Goal: Find specific page/section: Find specific page/section

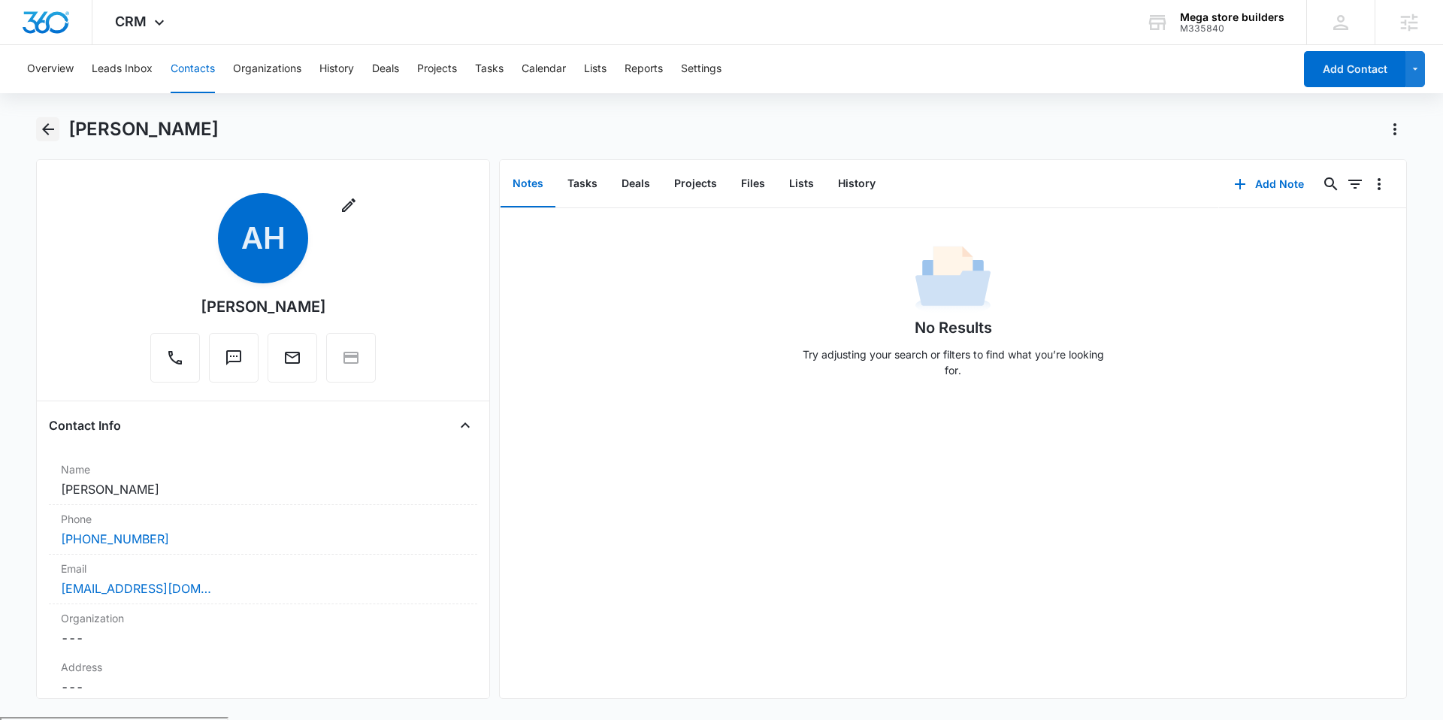
click at [46, 123] on icon "Back" at bounding box center [48, 129] width 18 height 18
click at [189, 69] on button "Contacts" at bounding box center [193, 69] width 44 height 48
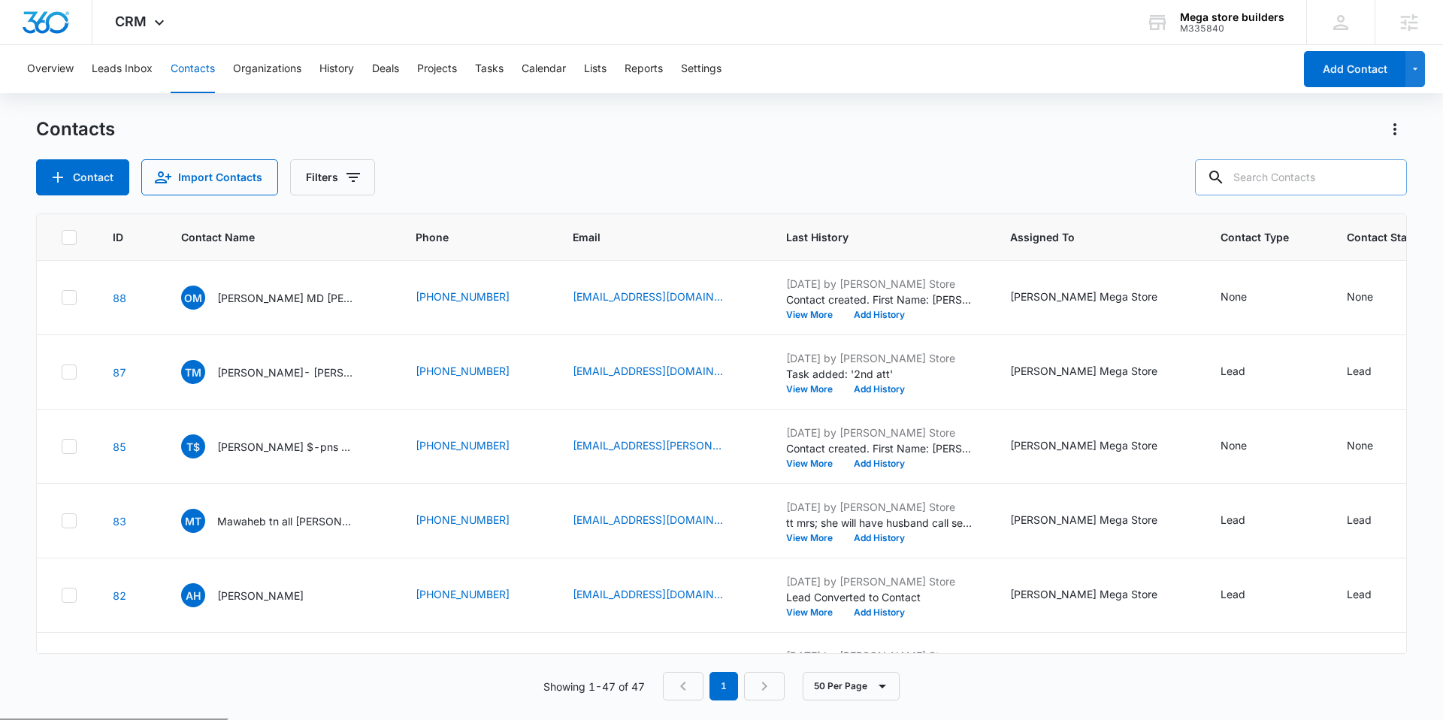
click at [1262, 170] on input "text" at bounding box center [1301, 177] width 212 height 36
type input "andre"
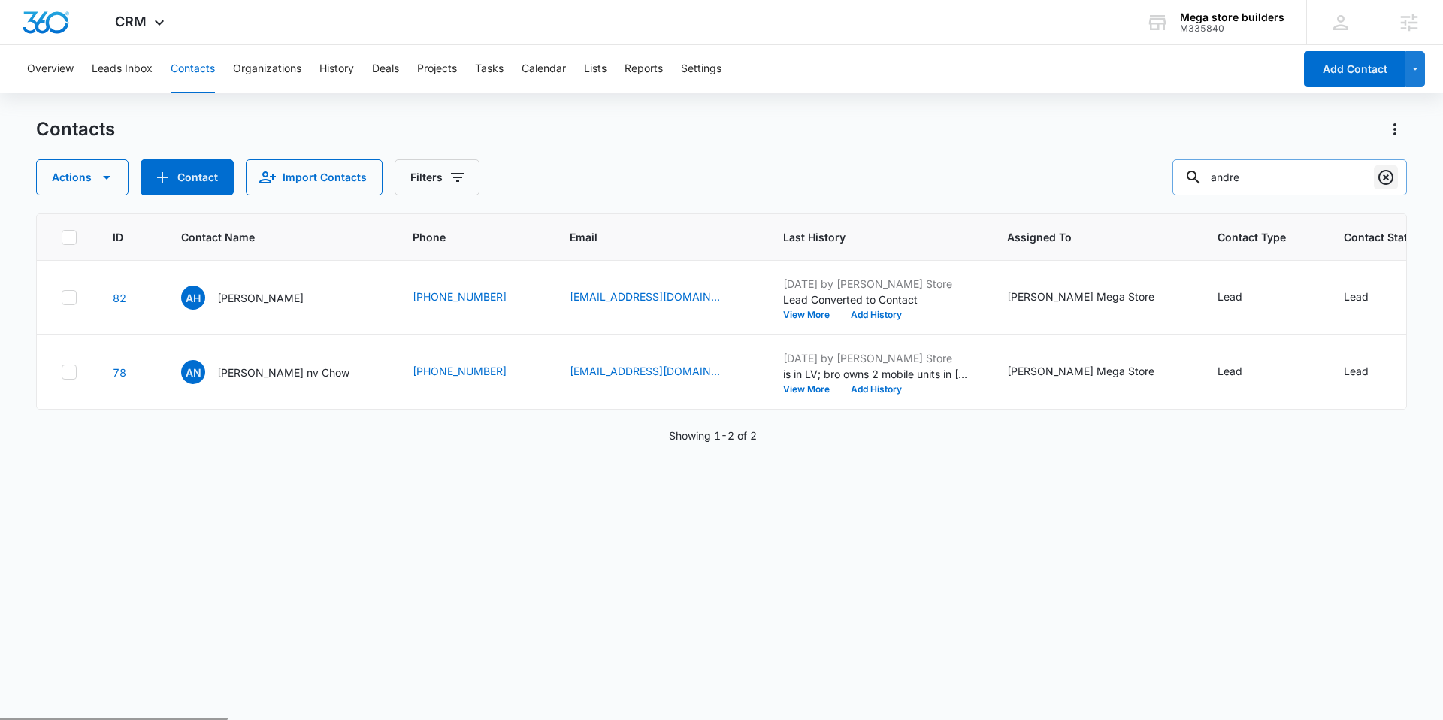
click at [1383, 175] on icon "Clear" at bounding box center [1386, 177] width 15 height 15
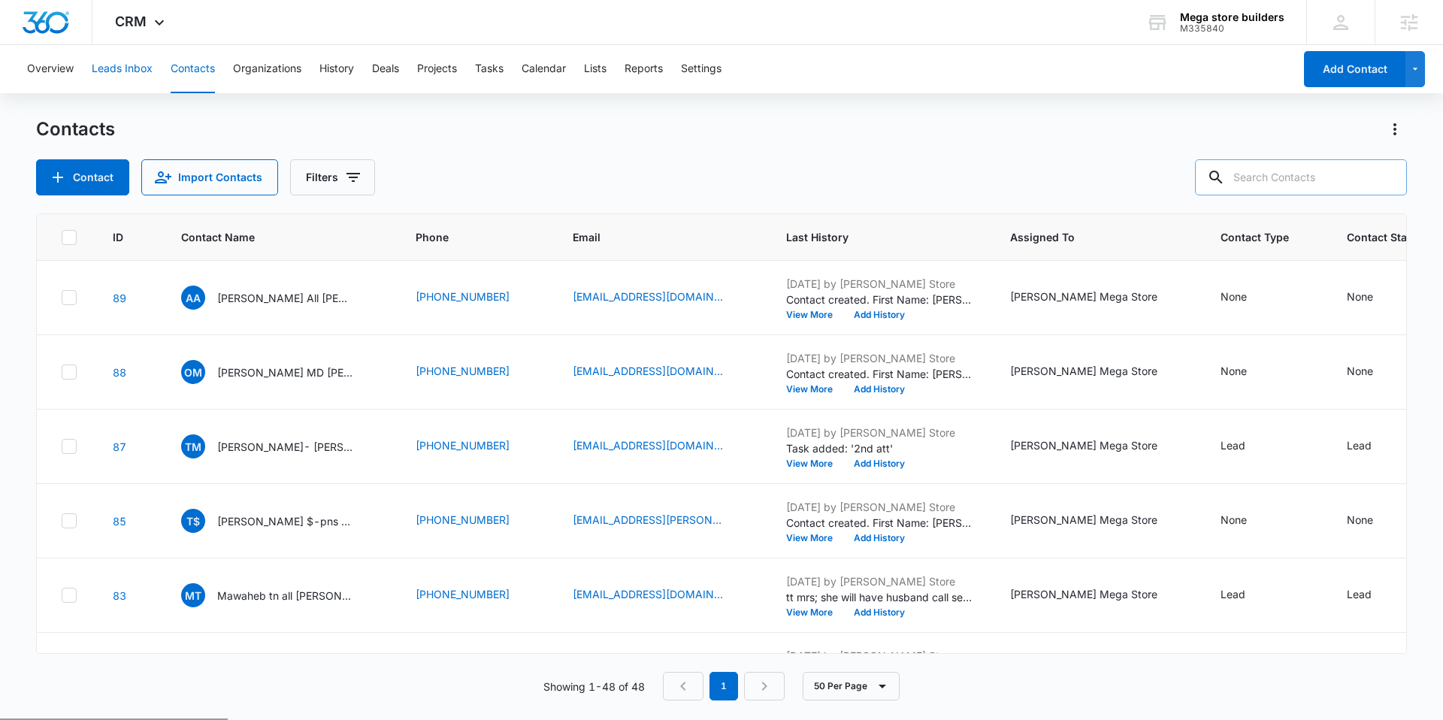
click at [112, 71] on button "Leads Inbox" at bounding box center [122, 69] width 61 height 48
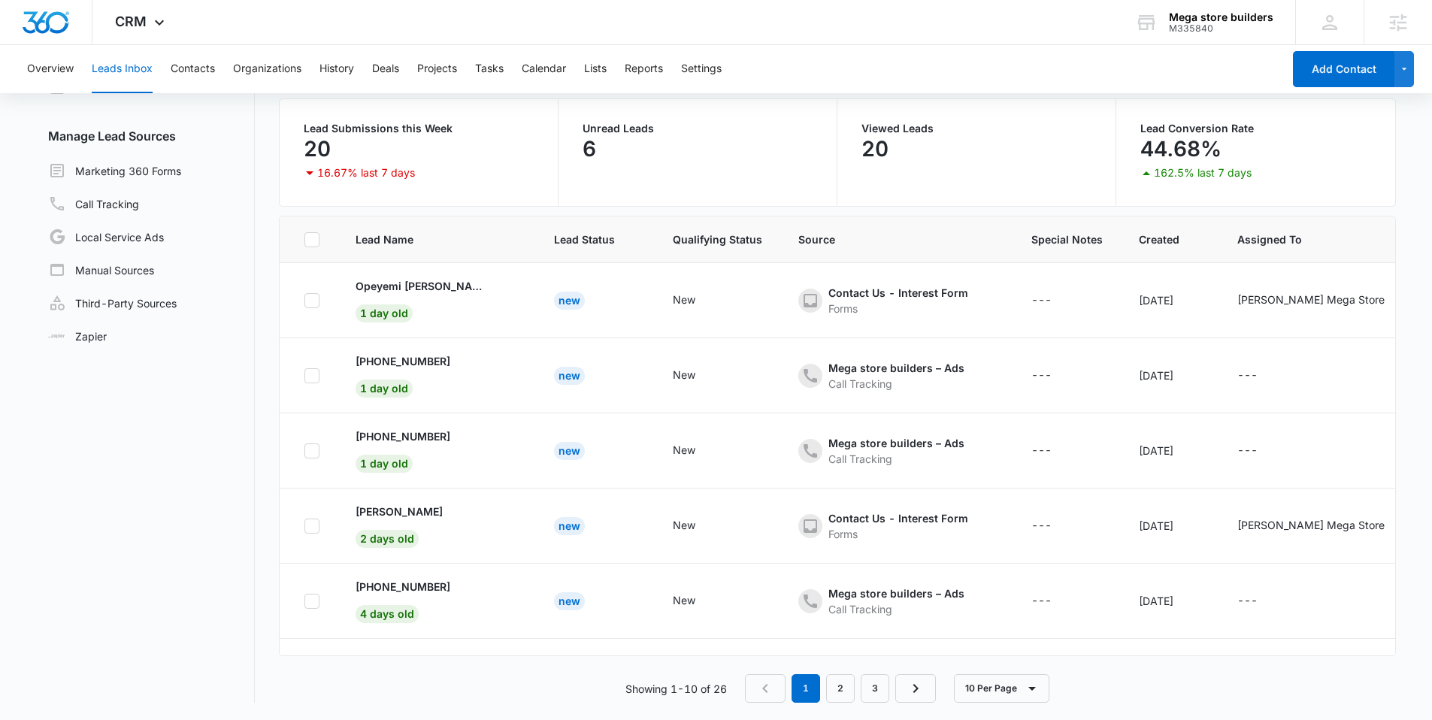
scroll to position [116, 0]
click at [837, 689] on link "2" at bounding box center [840, 687] width 29 height 29
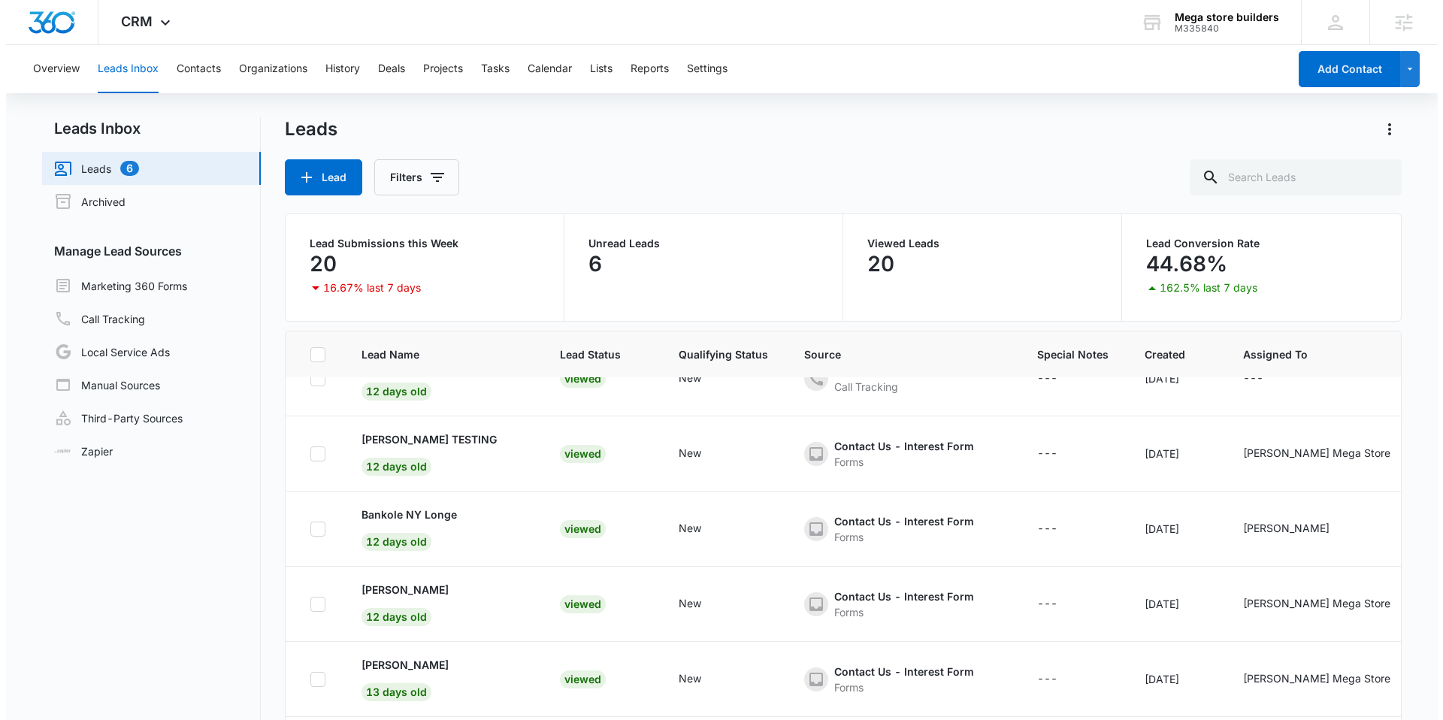
scroll to position [0, 0]
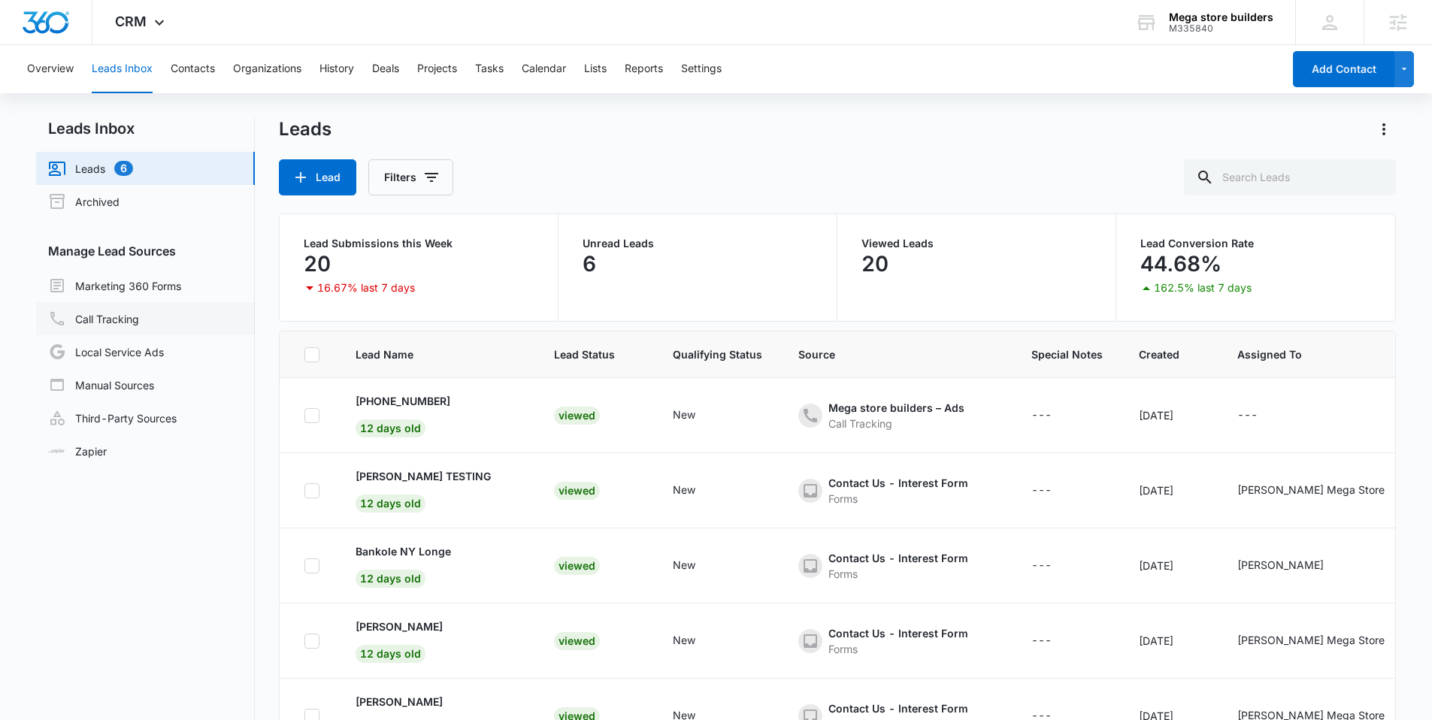
click at [125, 324] on link "Call Tracking" at bounding box center [93, 319] width 91 height 18
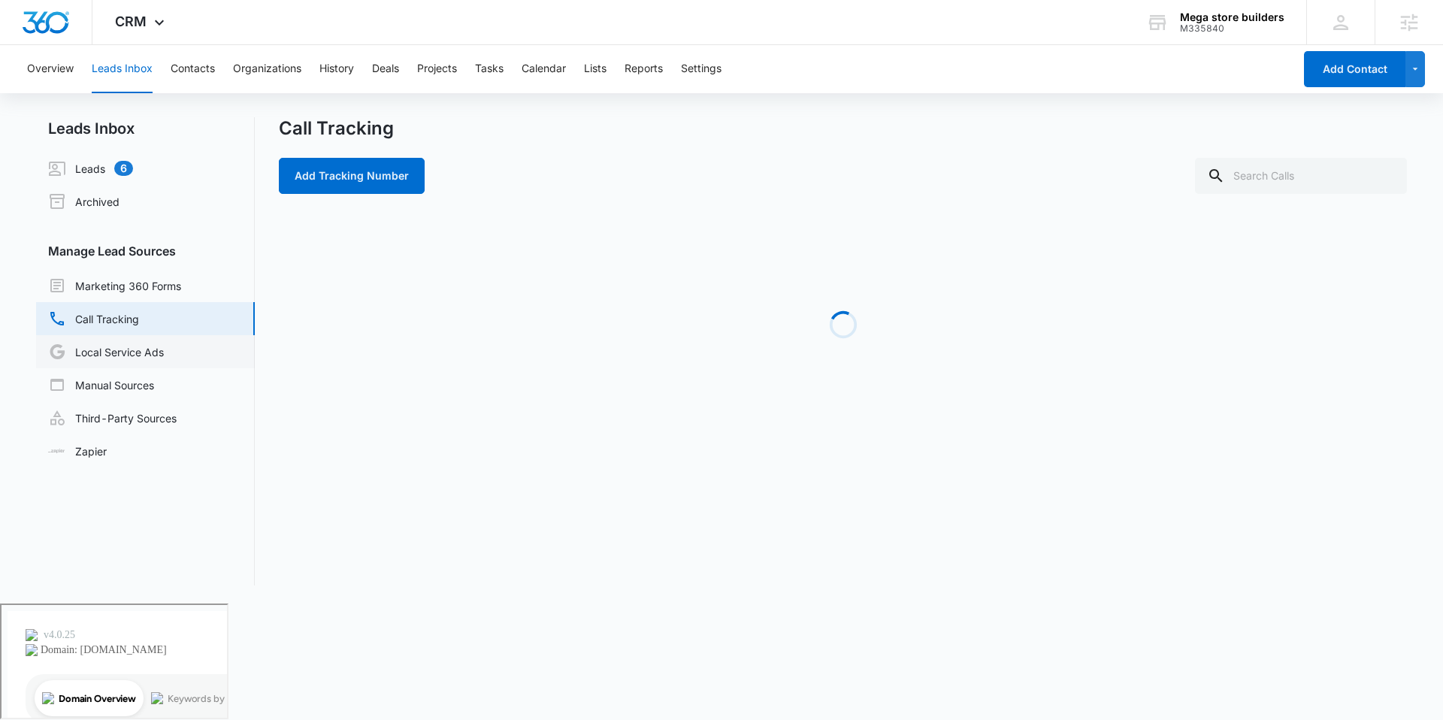
click at [129, 345] on link "Local Service Ads" at bounding box center [106, 352] width 116 height 18
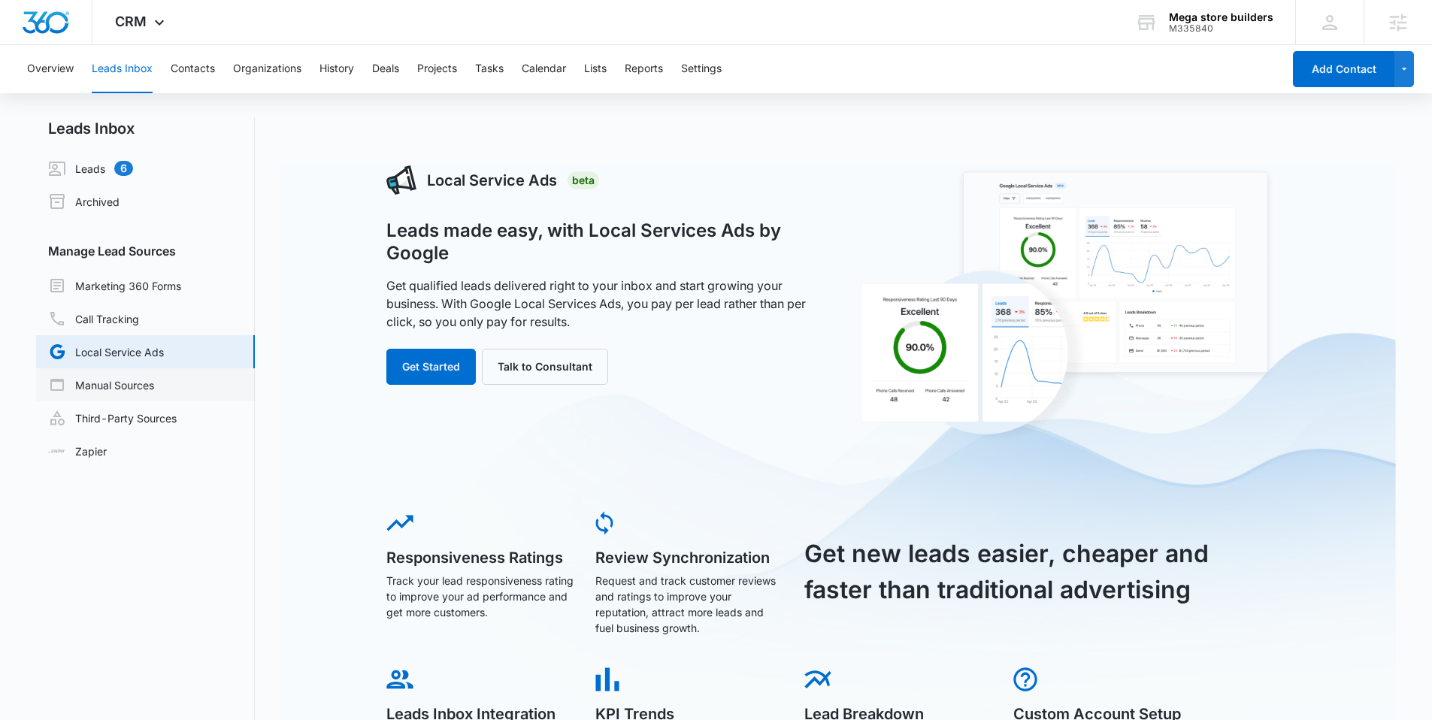
click at [133, 383] on link "Manual Sources" at bounding box center [101, 385] width 106 height 18
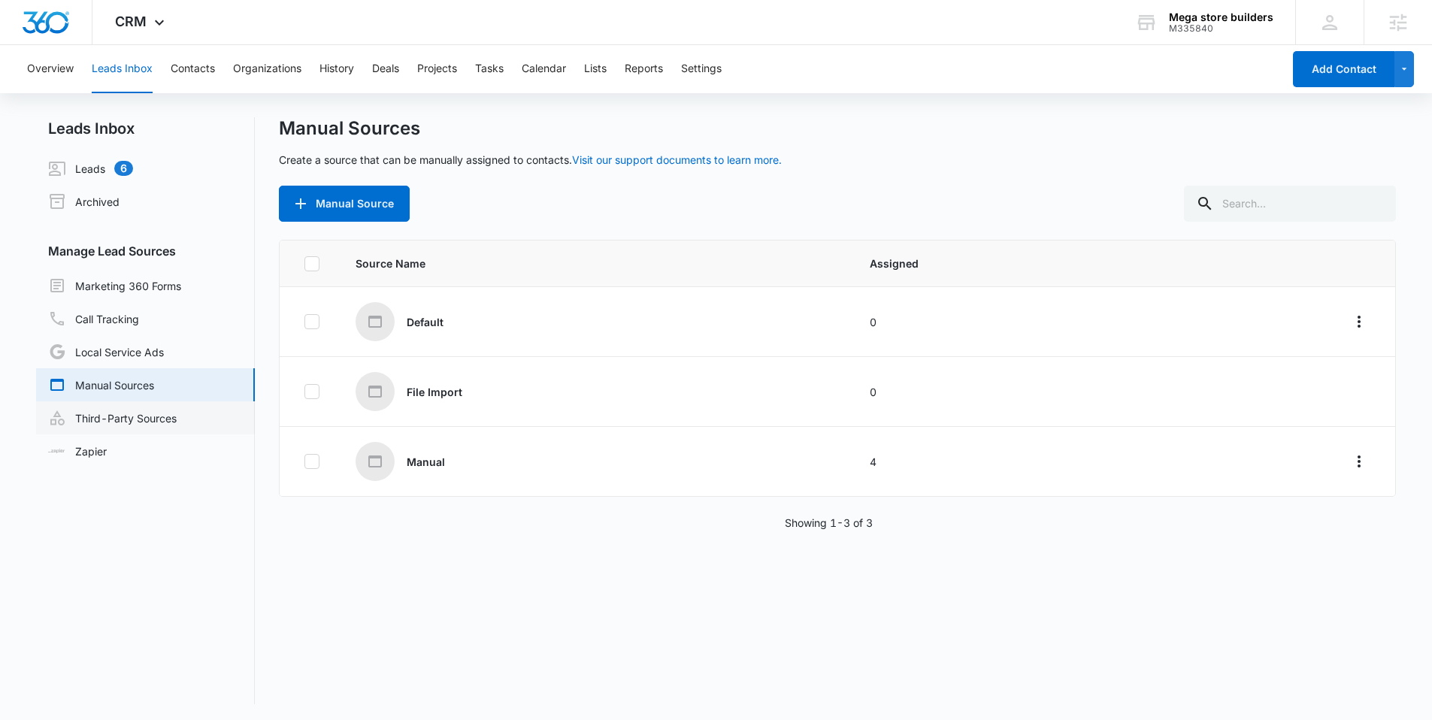
click at [147, 409] on link "Third-Party Sources" at bounding box center [112, 418] width 129 height 18
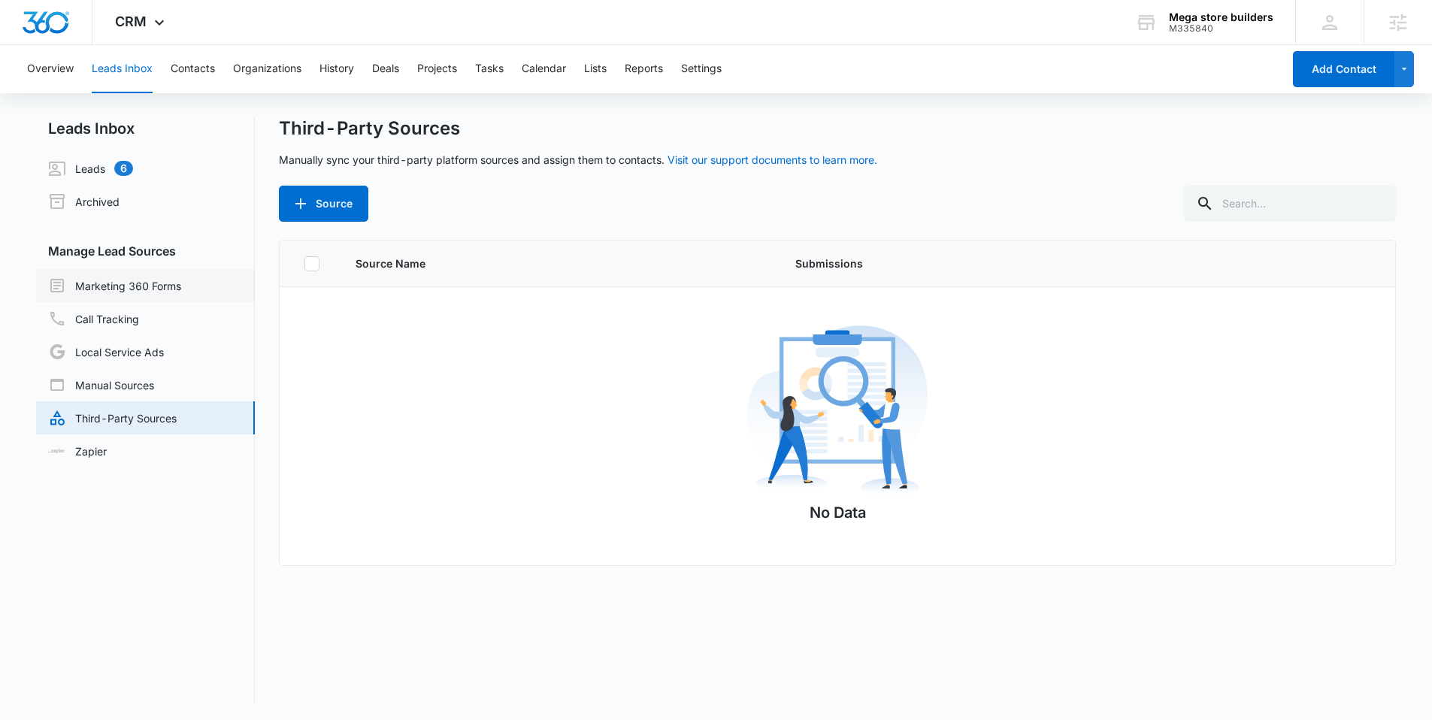
click at [128, 283] on link "Marketing 360 Forms" at bounding box center [114, 286] width 133 height 18
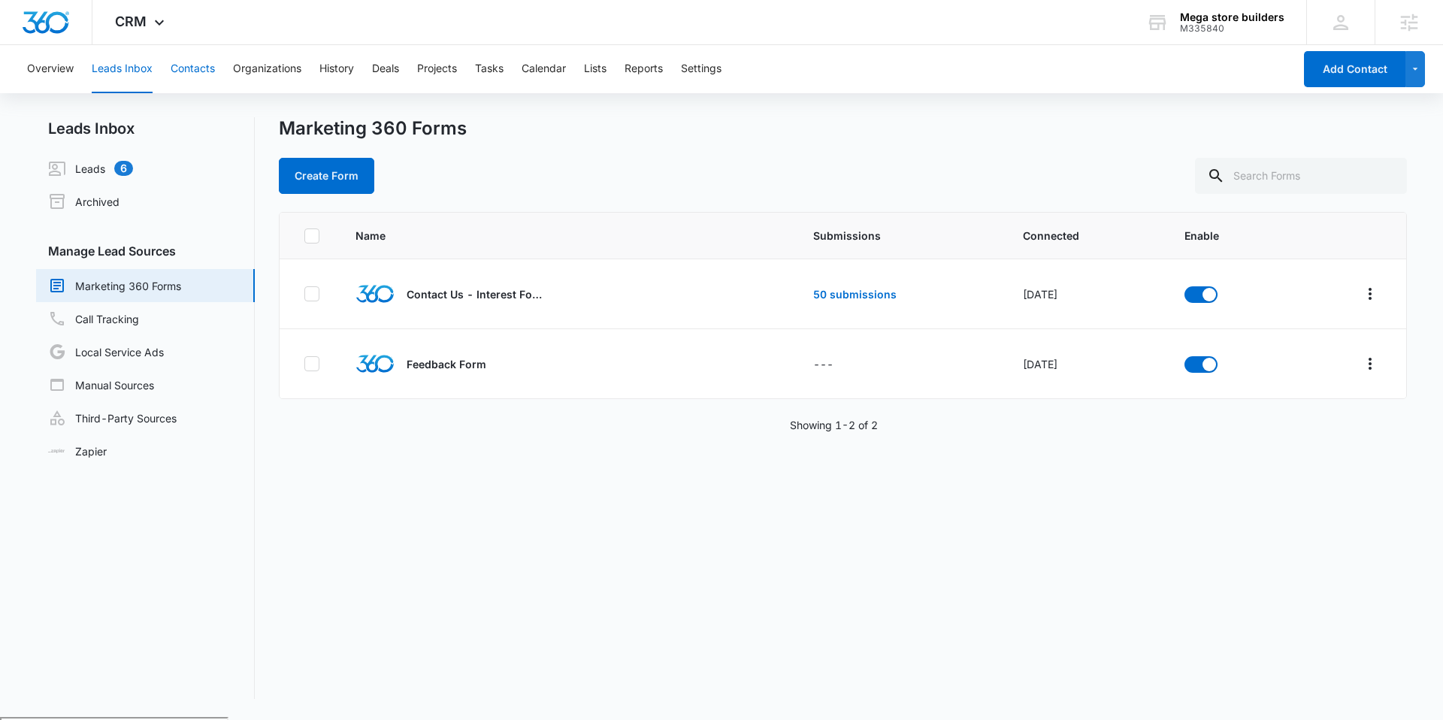
click at [195, 59] on button "Contacts" at bounding box center [193, 69] width 44 height 48
